Goal: Information Seeking & Learning: Learn about a topic

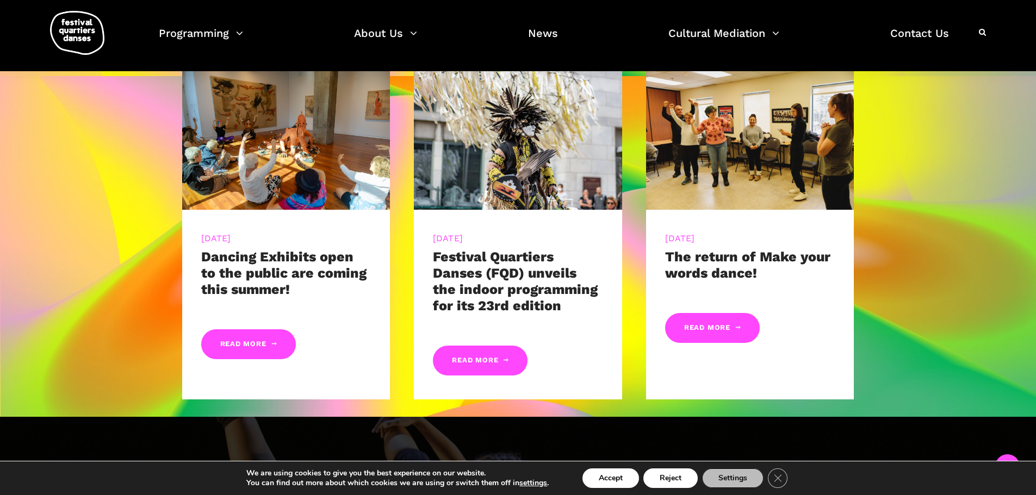
scroll to position [435, 0]
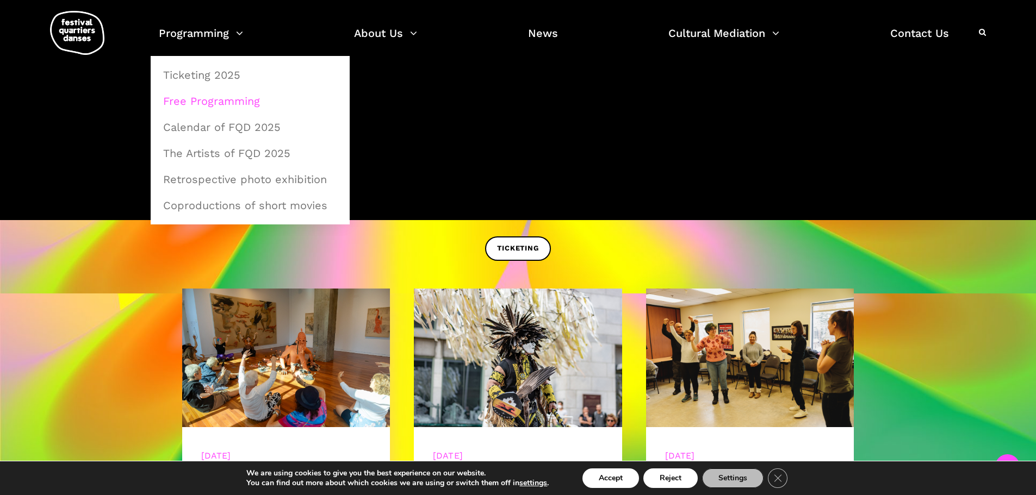
click at [225, 101] on link "Free Programming" at bounding box center [250, 101] width 187 height 25
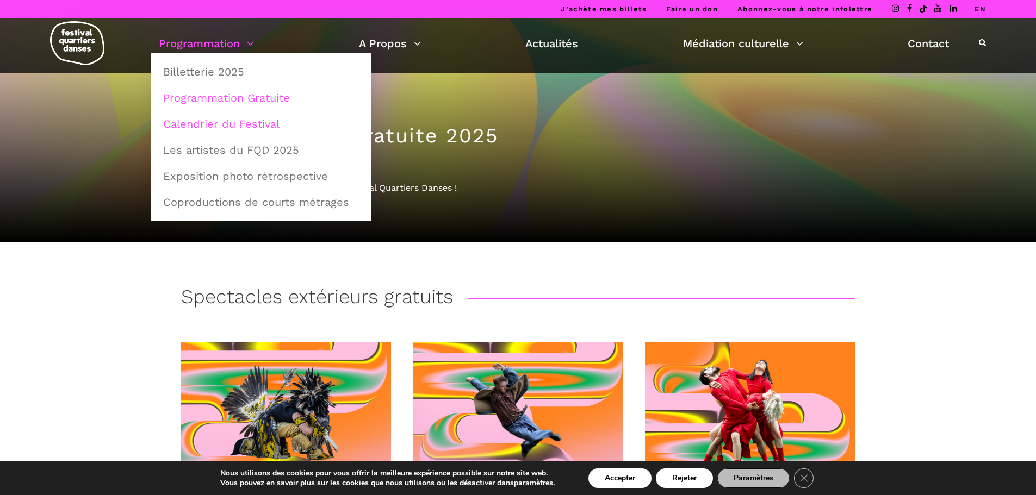
click at [231, 122] on link "Calendrier du Festival" at bounding box center [261, 123] width 209 height 25
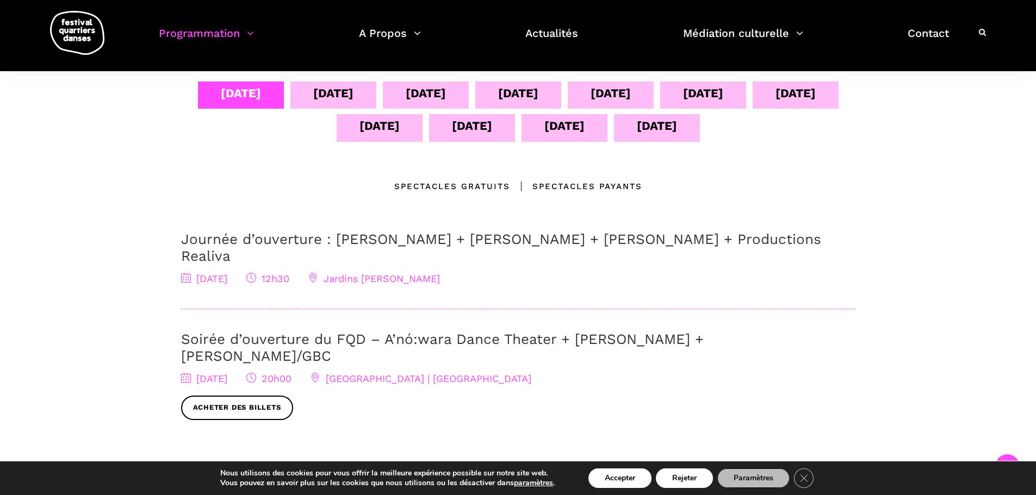
scroll to position [218, 0]
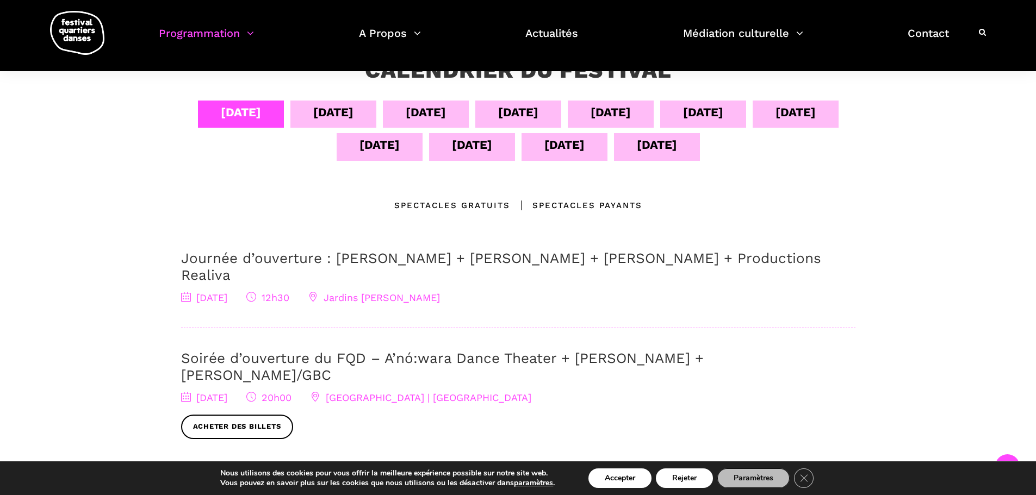
click at [330, 114] on div "05 sept" at bounding box center [333, 112] width 40 height 19
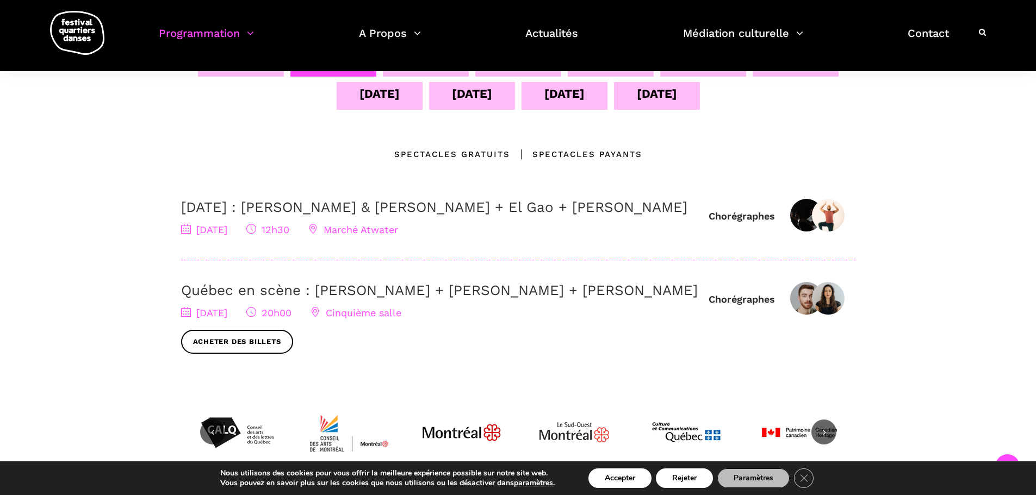
scroll to position [109, 0]
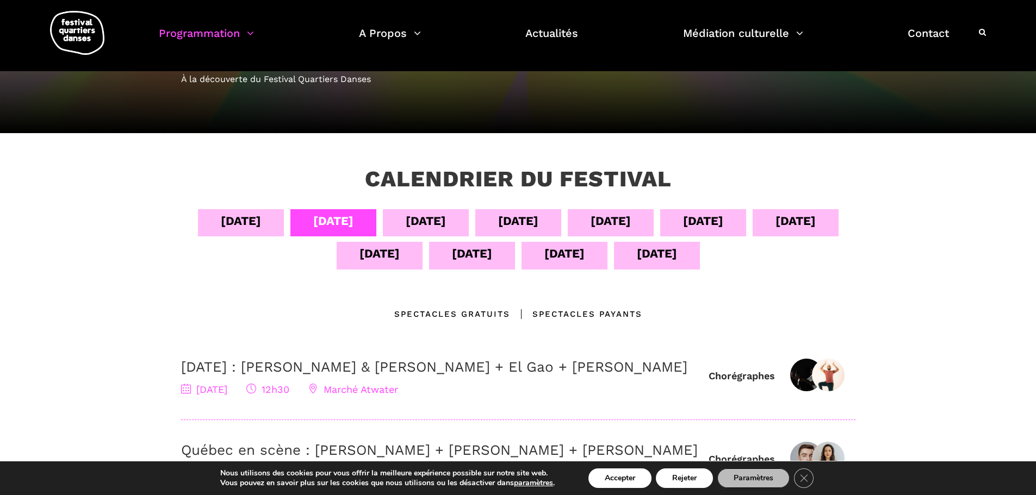
click at [420, 221] on div "06 sept" at bounding box center [426, 221] width 40 height 19
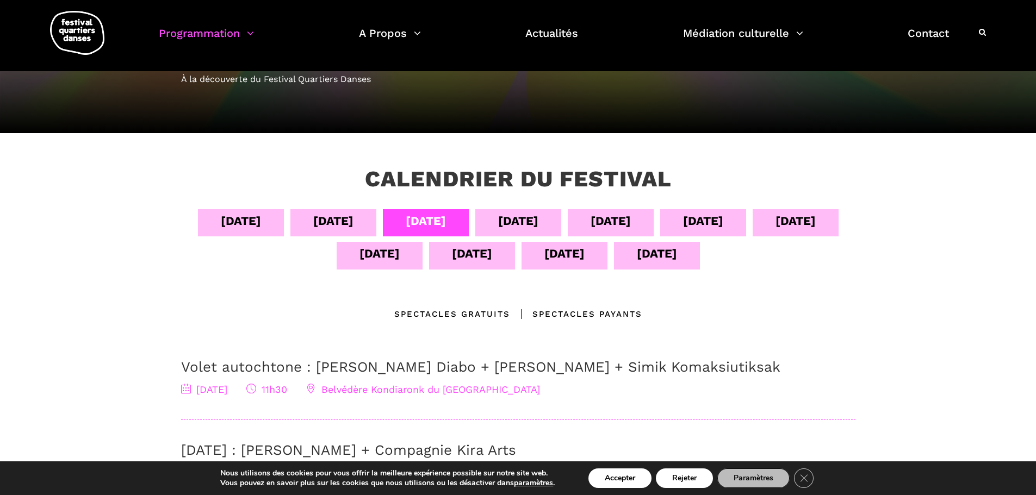
click at [665, 252] on div "14 sept" at bounding box center [657, 253] width 40 height 19
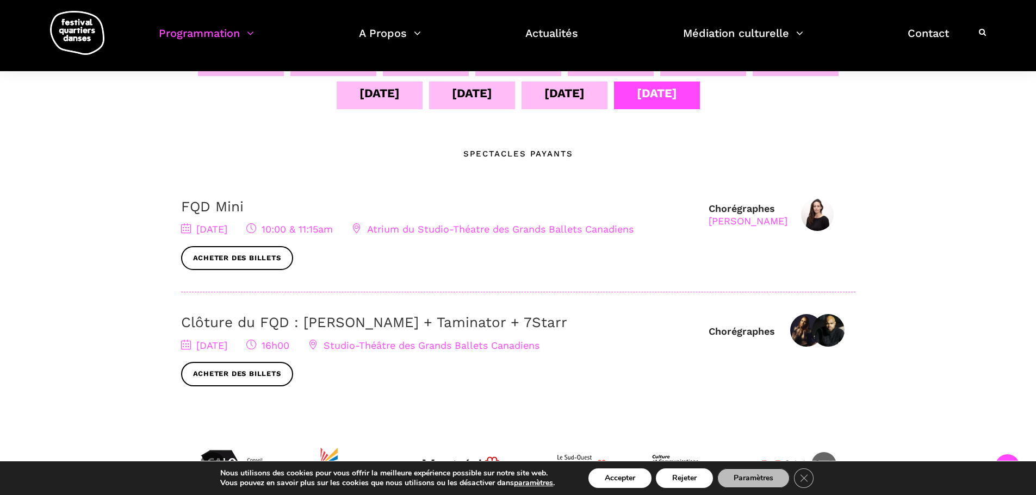
scroll to position [218, 0]
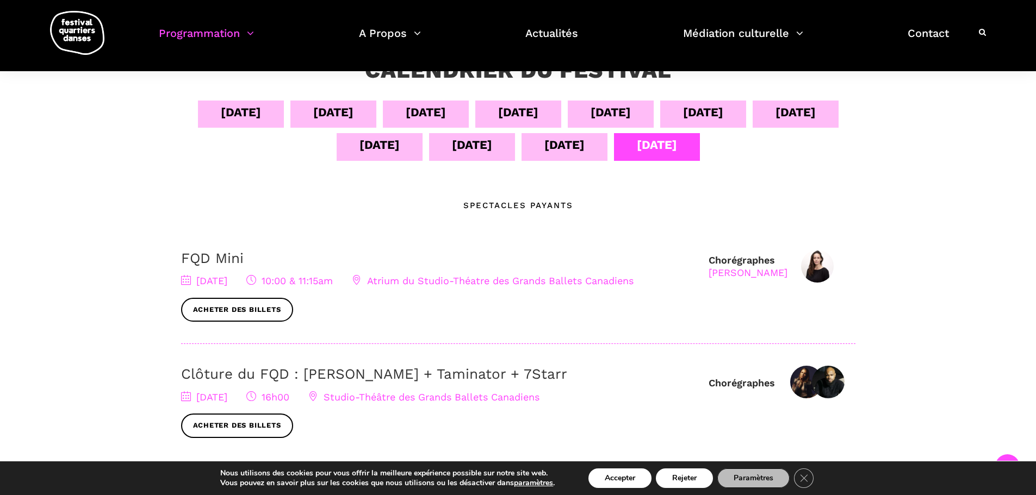
click at [560, 141] on div "13 sept" at bounding box center [564, 144] width 40 height 19
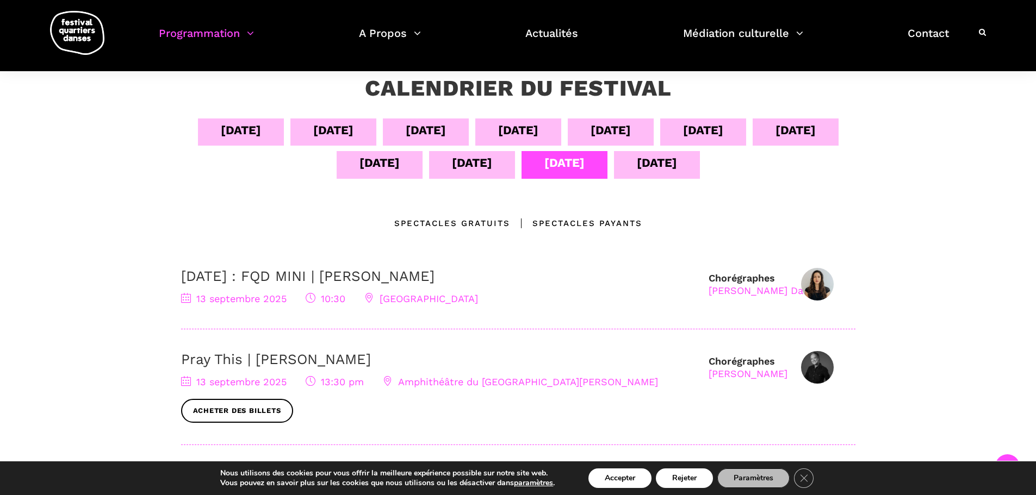
scroll to position [109, 0]
